Goal: Find specific page/section: Find specific page/section

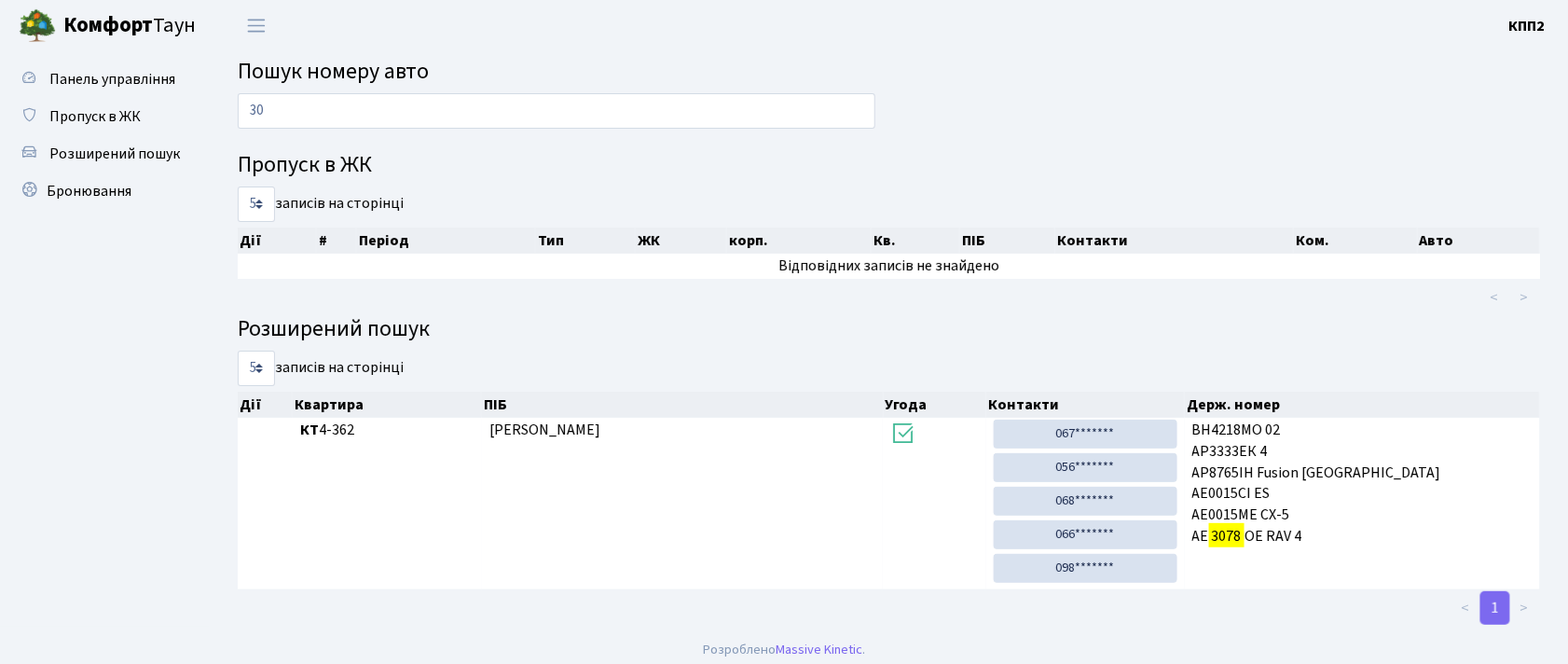
type input "3"
